Goal: Information Seeking & Learning: Find contact information

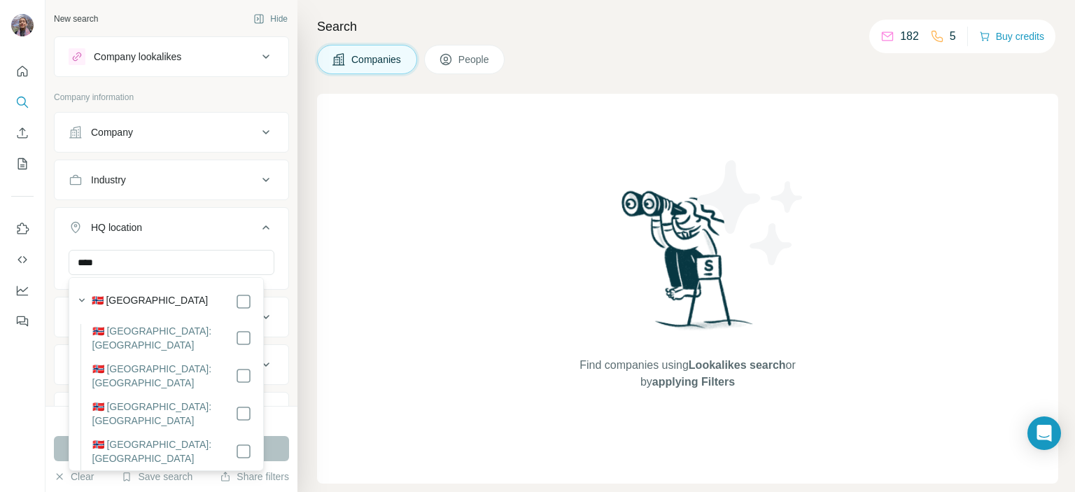
type input "****"
click at [139, 299] on label "🇳🇴 [GEOGRAPHIC_DATA]" at bounding box center [150, 301] width 117 height 17
click at [280, 309] on div "New search Hide Company lookalikes Company information Company Industry HQ loca…" at bounding box center [171, 203] width 252 height 406
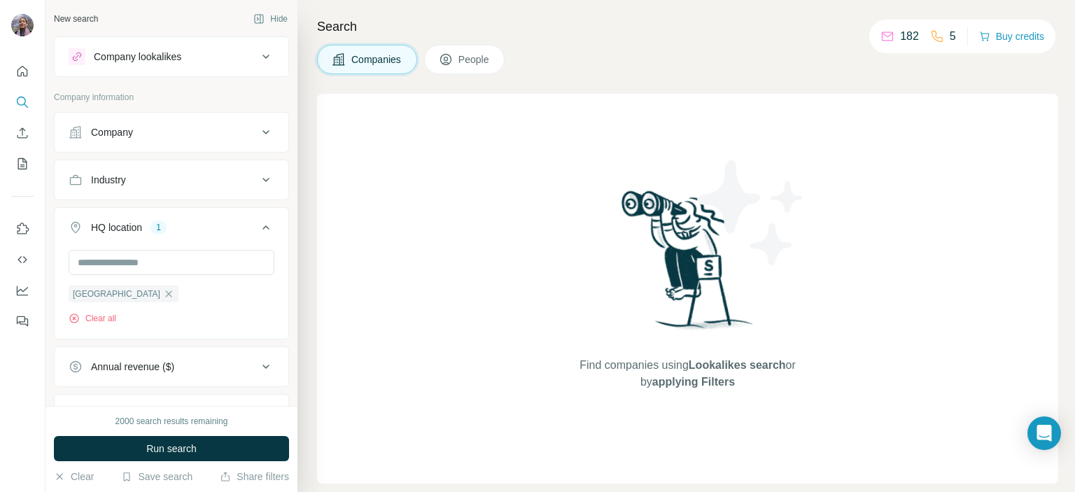
click at [116, 129] on div "Company" at bounding box center [112, 132] width 42 height 14
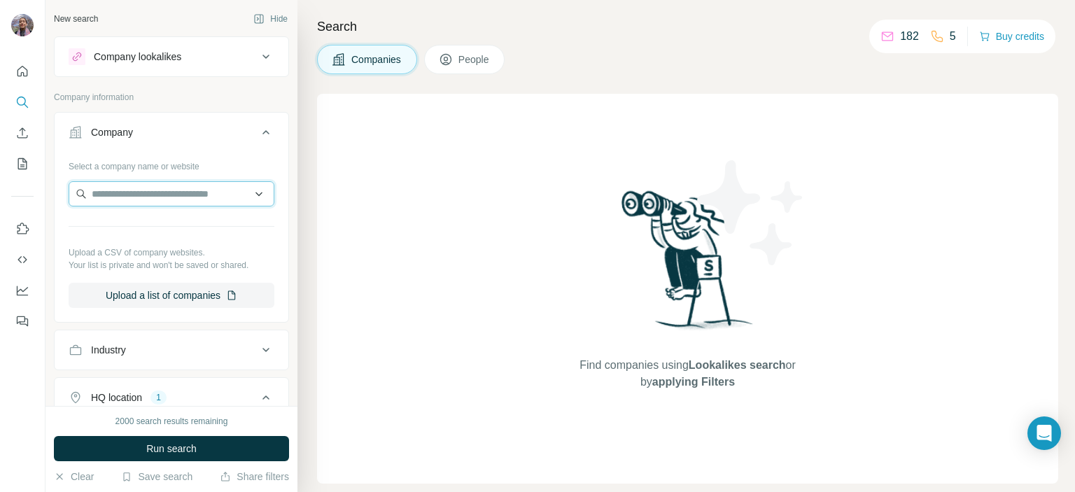
click at [160, 197] on input "text" at bounding box center [172, 193] width 206 height 25
paste input "**********"
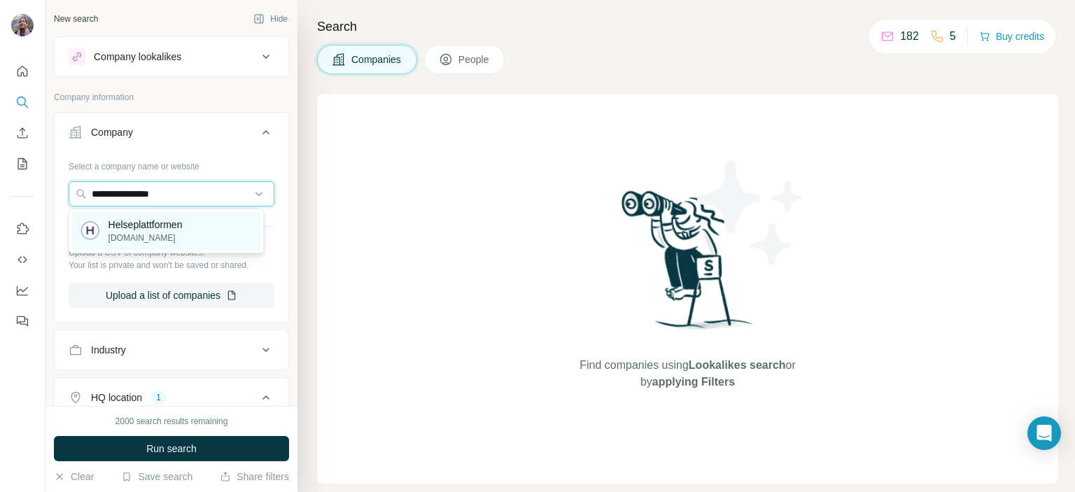
type input "**********"
click at [182, 234] on p "[DOMAIN_NAME]" at bounding box center [145, 238] width 74 height 13
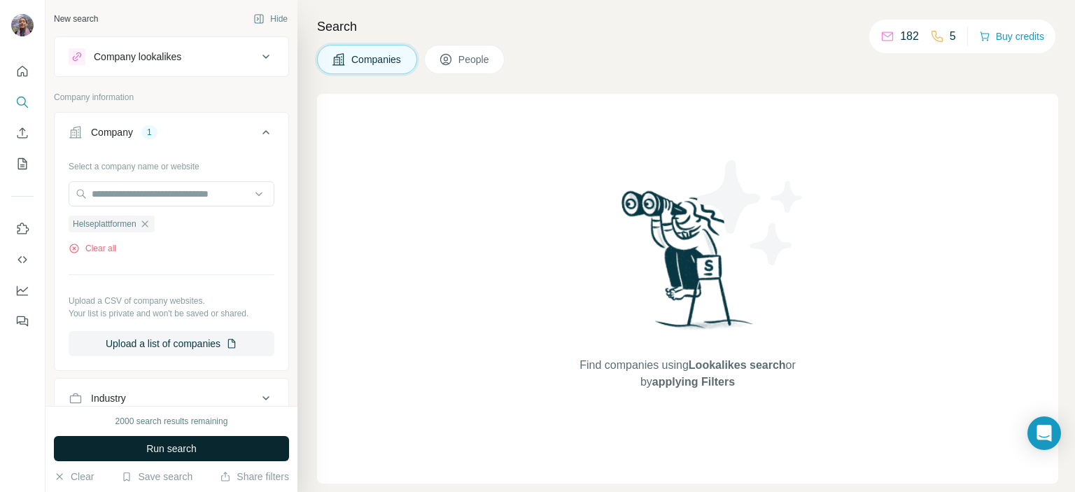
click at [190, 446] on span "Run search" at bounding box center [171, 449] width 50 height 14
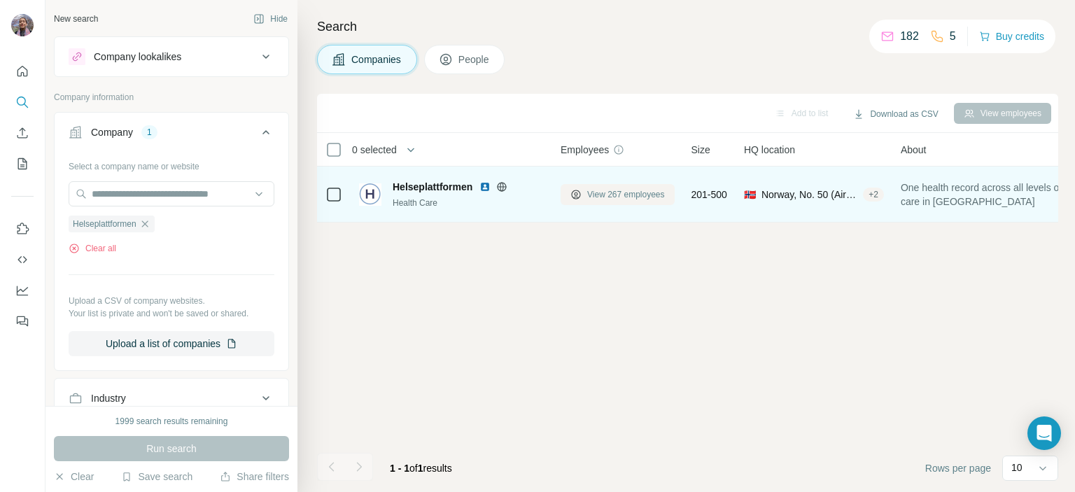
click at [594, 189] on span "View 267 employees" at bounding box center [626, 194] width 78 height 13
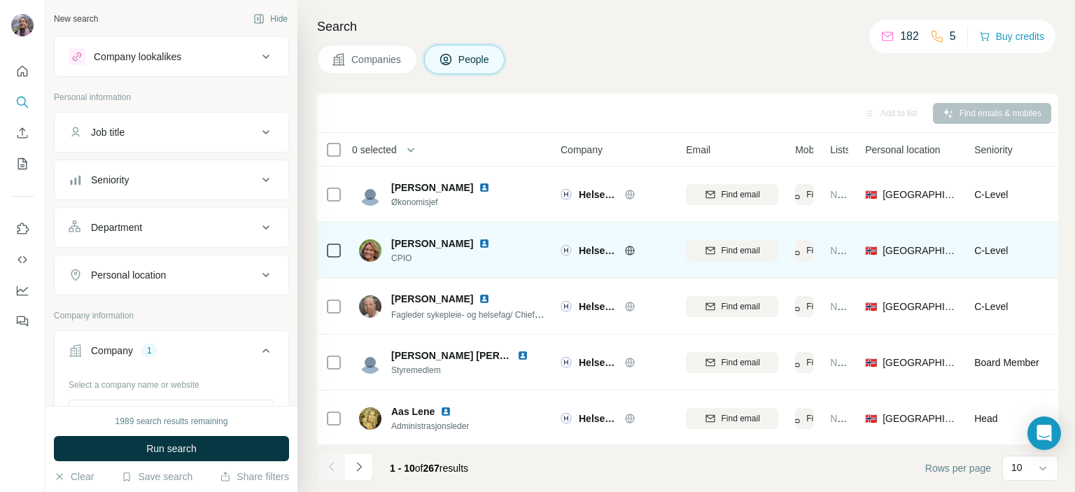
click at [405, 253] on span "CPIO" at bounding box center [448, 258] width 115 height 13
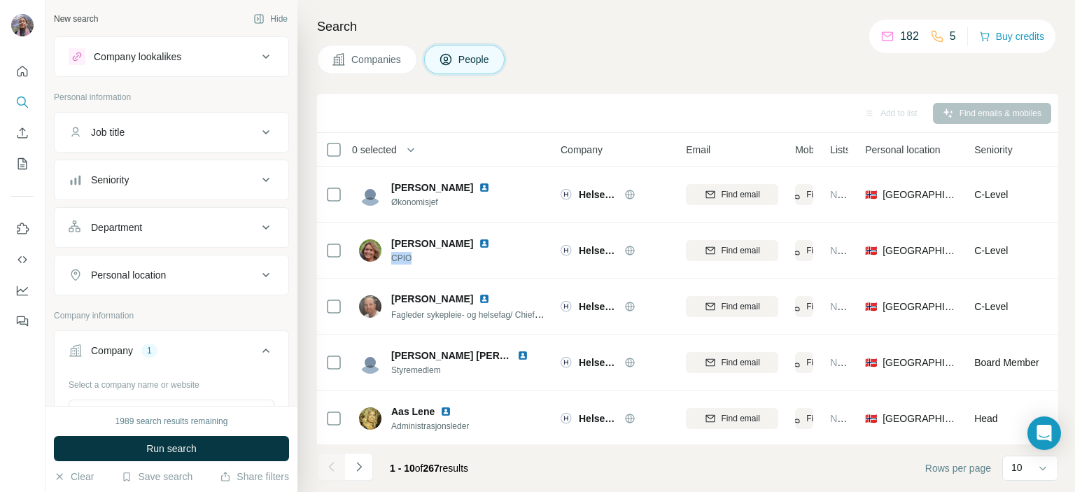
copy span "CPIO"
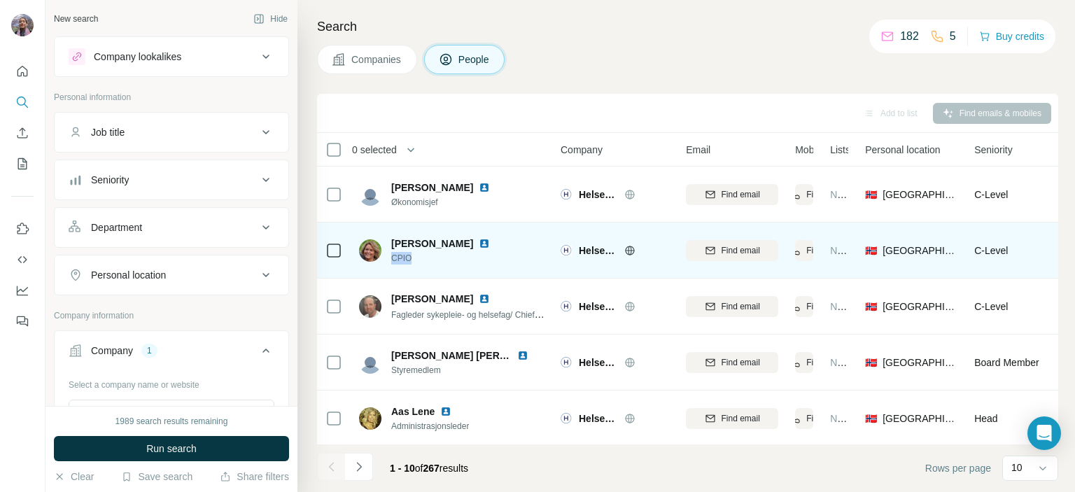
click at [465, 269] on td "[PERSON_NAME] CPIO" at bounding box center [452, 251] width 203 height 56
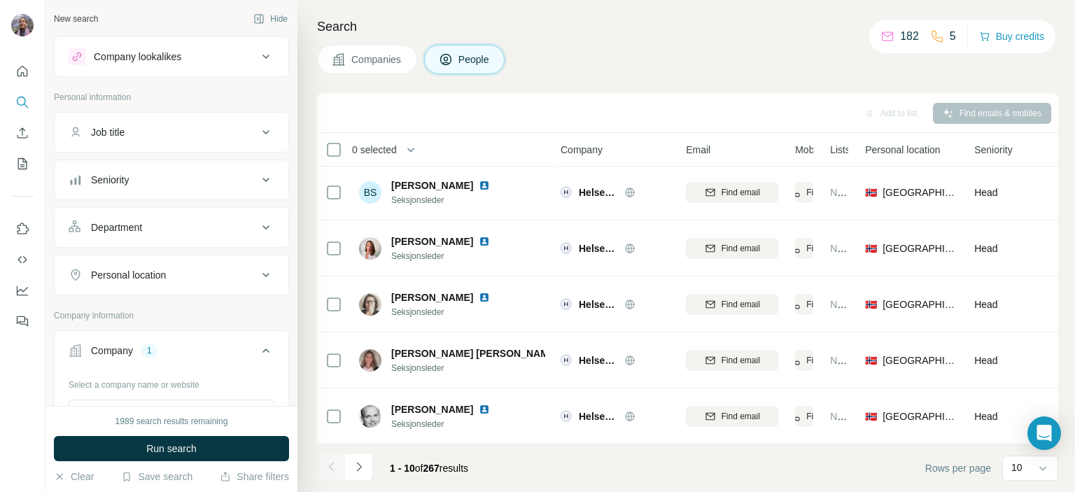
scroll to position [288, 0]
click at [1022, 465] on div "10" at bounding box center [1028, 468] width 35 height 14
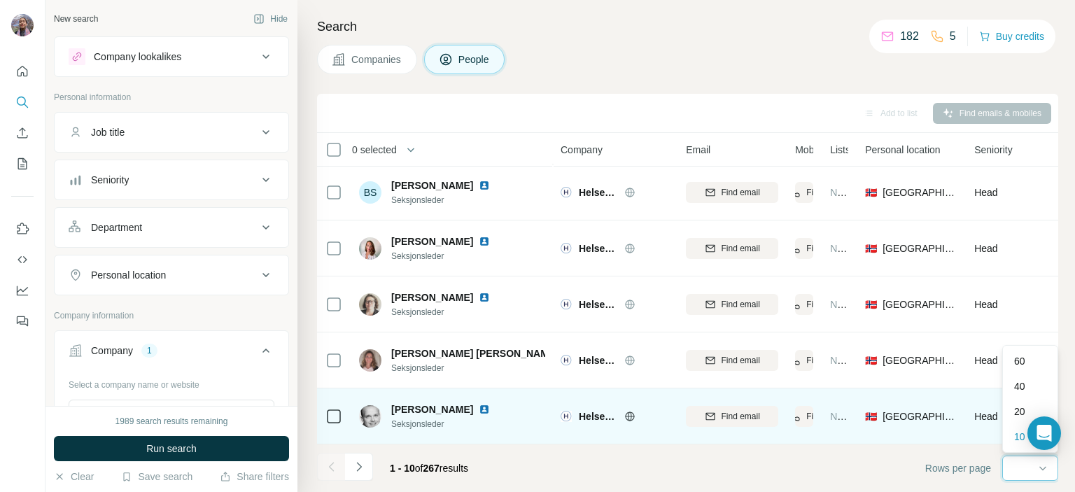
scroll to position [0, 0]
click at [1035, 384] on div "40" at bounding box center [1030, 386] width 32 height 14
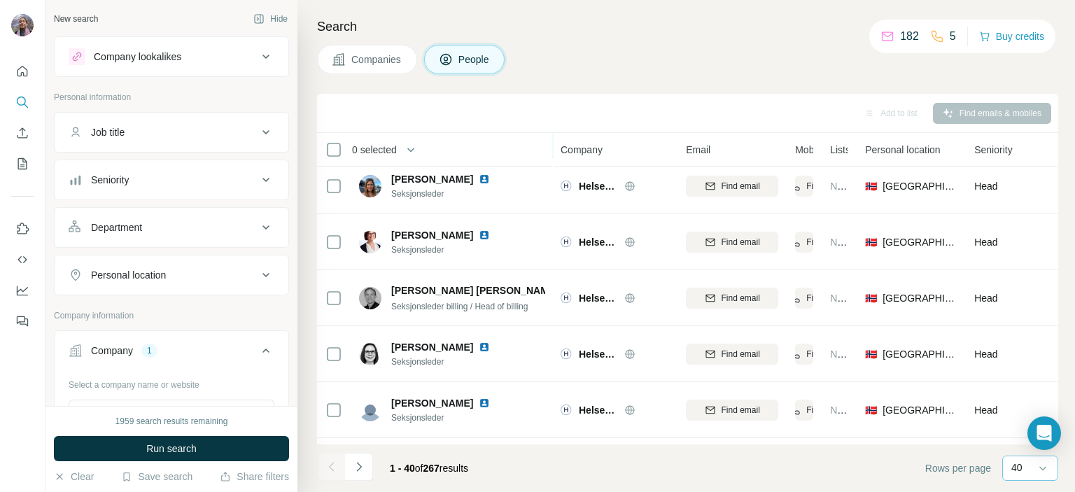
scroll to position [708, 0]
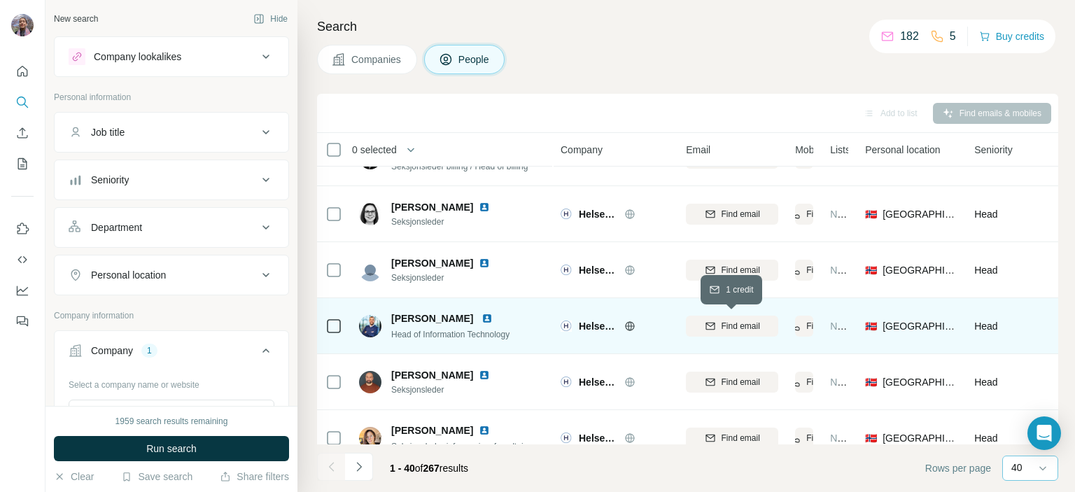
click at [749, 325] on span "Find email" at bounding box center [741, 326] width 38 height 13
click at [398, 330] on span "Head of Information Technology" at bounding box center [450, 335] width 118 height 10
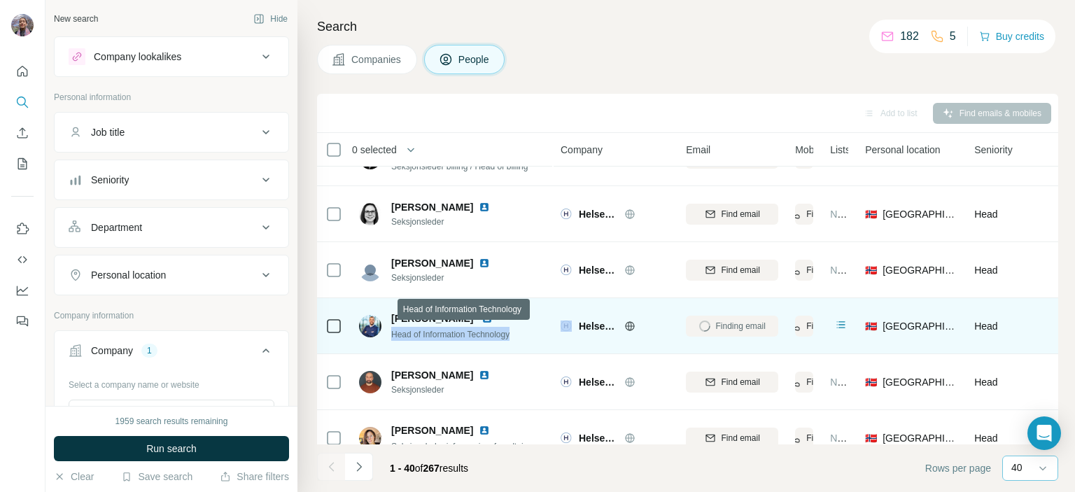
copy span "Head of Information Technology"
click at [399, 321] on span "[PERSON_NAME]" at bounding box center [432, 318] width 82 height 11
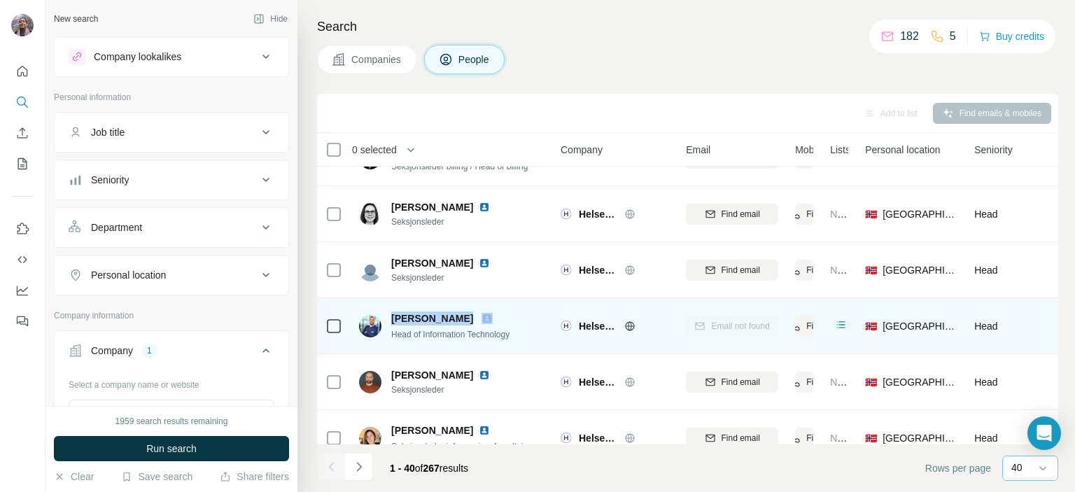
click at [399, 321] on span "[PERSON_NAME]" at bounding box center [432, 318] width 82 height 11
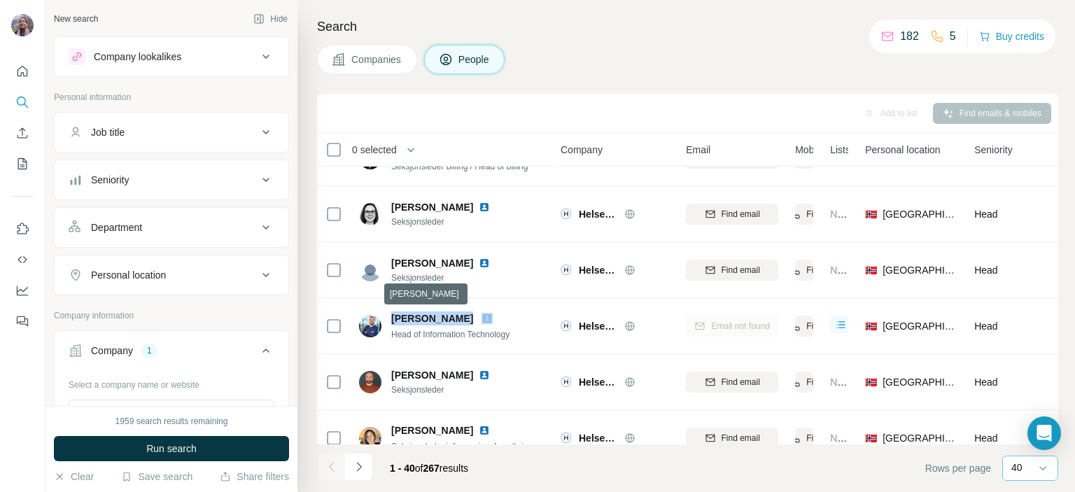
copy span "[PERSON_NAME]"
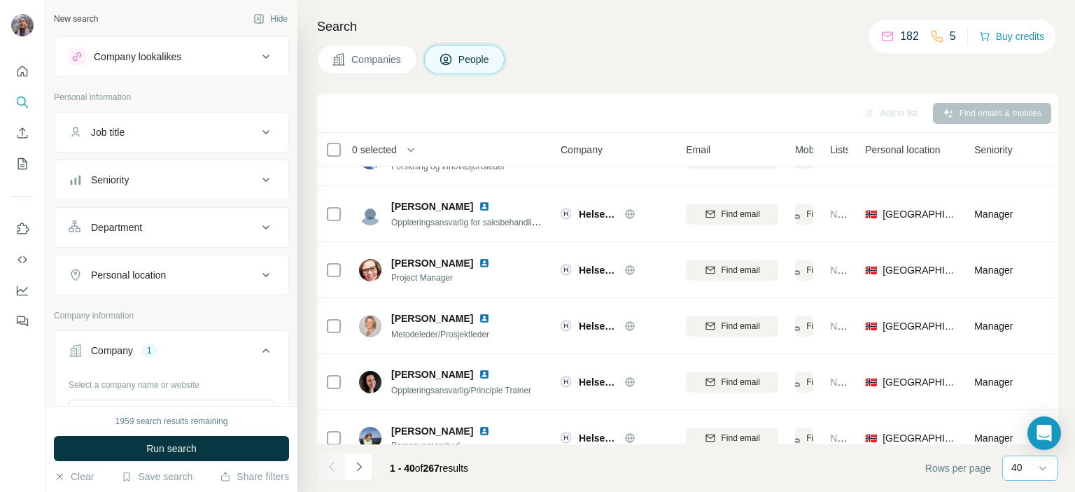
scroll to position [1968, 0]
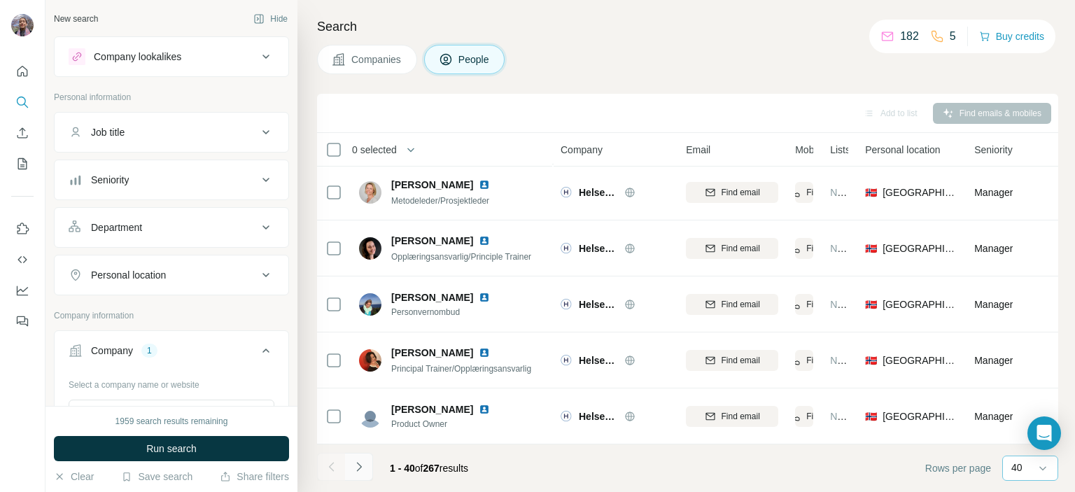
click at [365, 470] on button "Navigate to next page" at bounding box center [359, 467] width 28 height 28
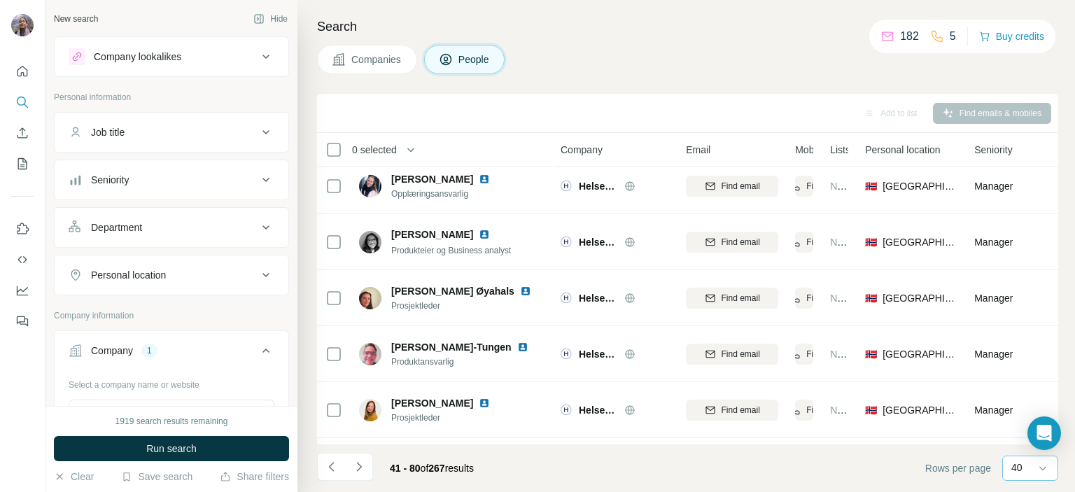
scroll to position [0, 0]
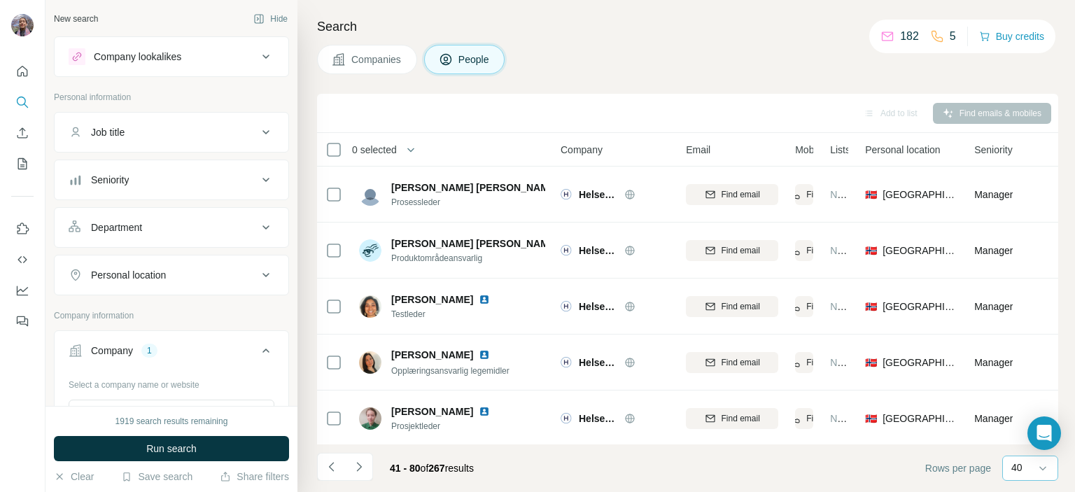
click at [332, 464] on icon "Navigate to previous page" at bounding box center [332, 467] width 14 height 14
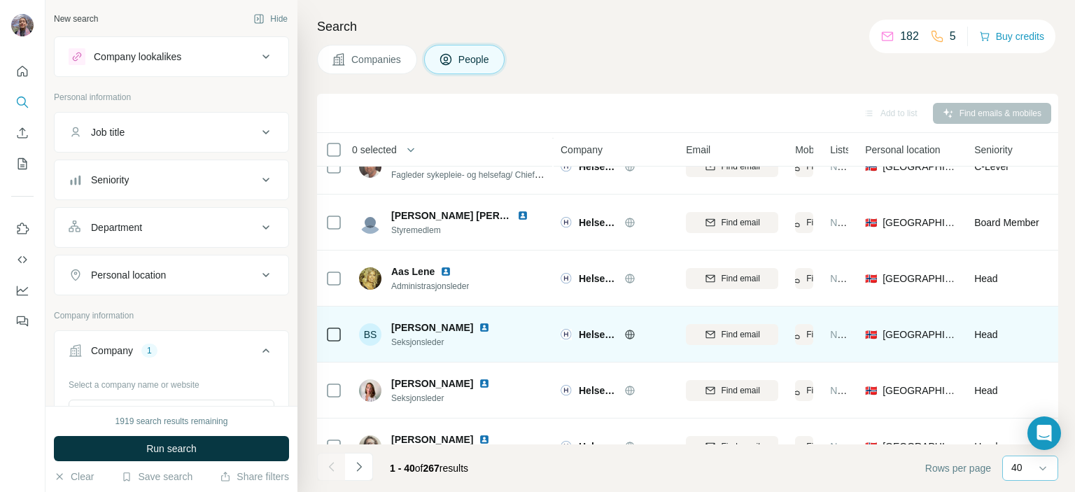
scroll to position [280, 0]
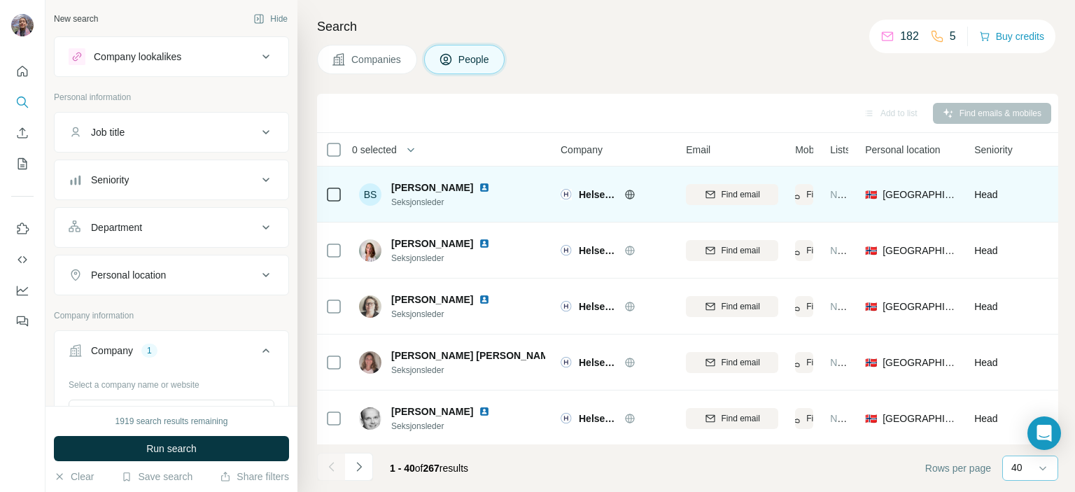
click at [417, 199] on span "Seksjonsleder" at bounding box center [448, 202] width 115 height 13
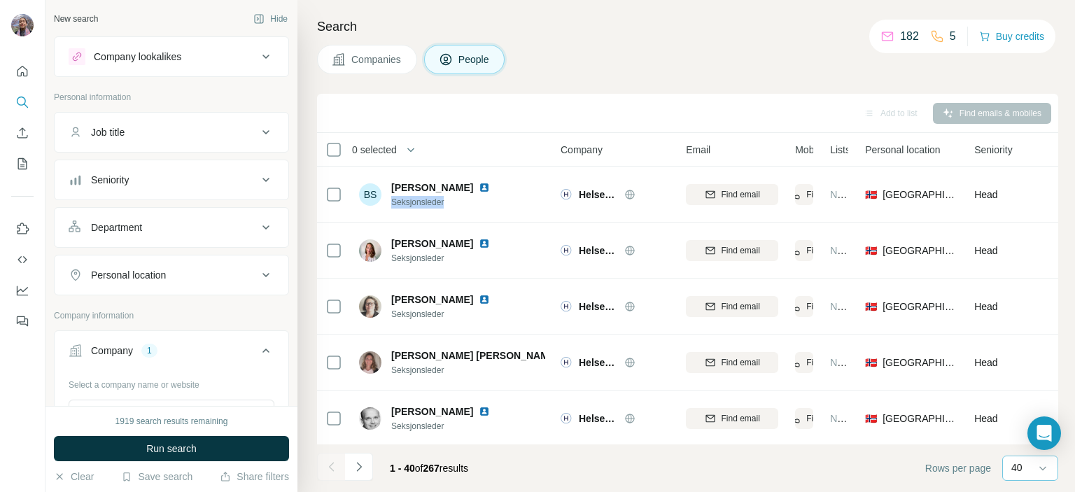
copy span "Seksjonsleder"
